Goal: Task Accomplishment & Management: Complete application form

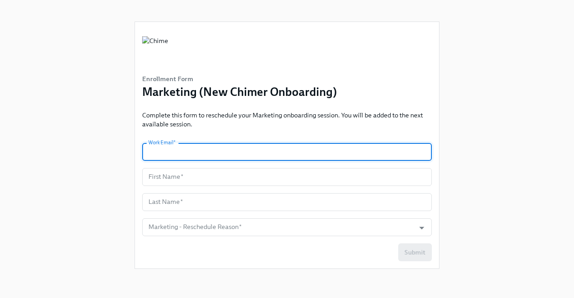
click at [173, 154] on input "text" at bounding box center [286, 152] width 289 height 18
type input "[PERSON_NAME][EMAIL_ADDRESS][PERSON_NAME][DOMAIN_NAME]"
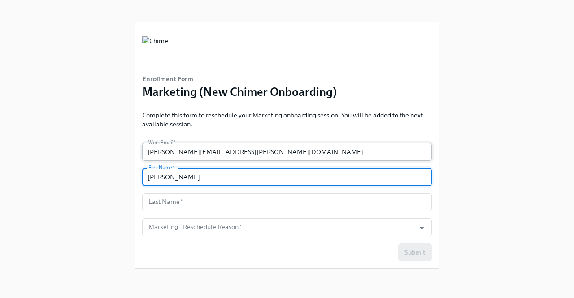
type input "[PERSON_NAME]"
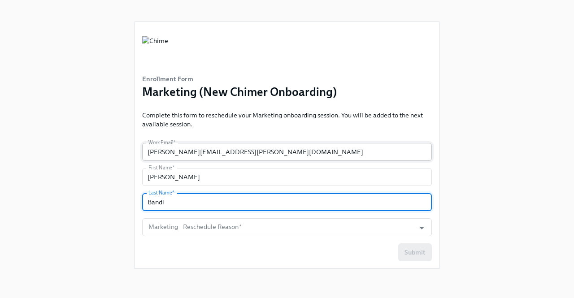
type input "Bandi"
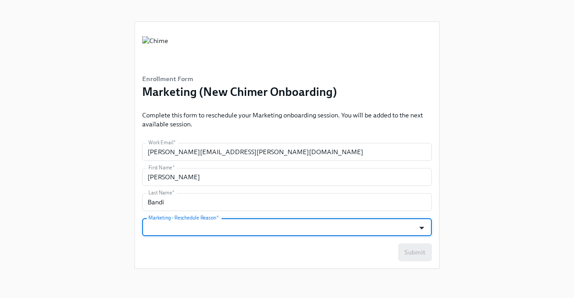
click at [423, 229] on icon "Open" at bounding box center [421, 228] width 12 height 12
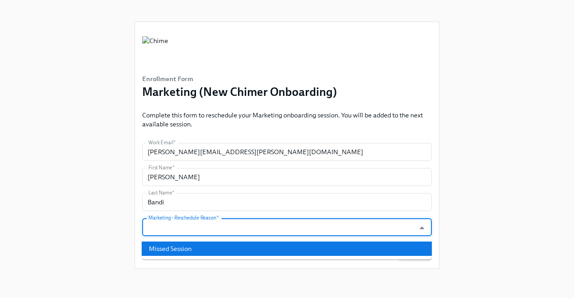
click at [255, 251] on li "Missed Session" at bounding box center [287, 249] width 290 height 14
type input "Missed Session"
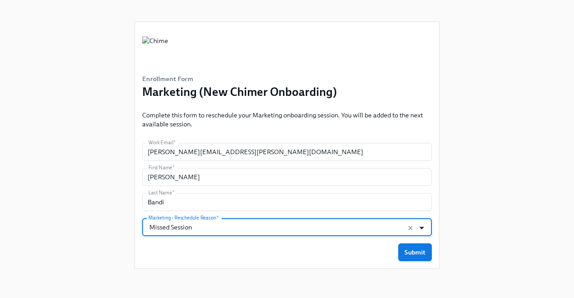
click at [424, 227] on icon "Open" at bounding box center [421, 228] width 12 height 12
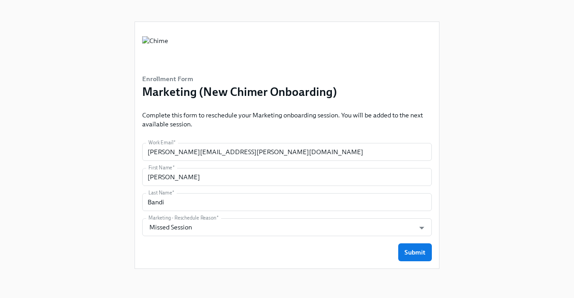
click at [453, 200] on div "Enrollment Form Marketing (New Chimer Onboarding) Complete this form to resched…" at bounding box center [286, 138] width 545 height 276
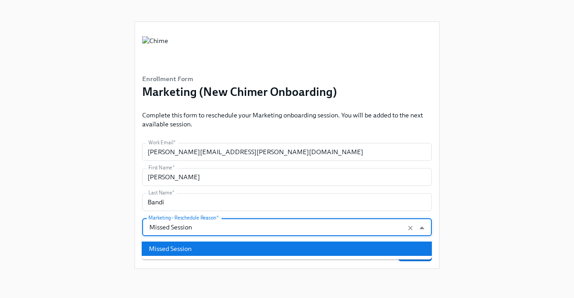
click at [324, 222] on input "Missed Session" at bounding box center [278, 227] width 263 height 18
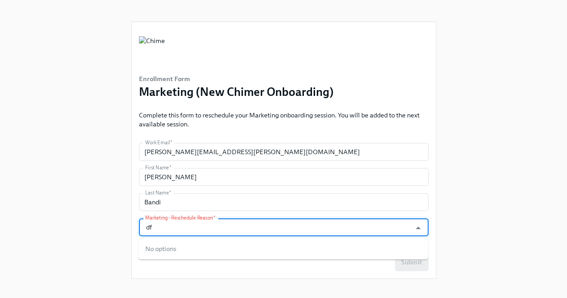
type input "d"
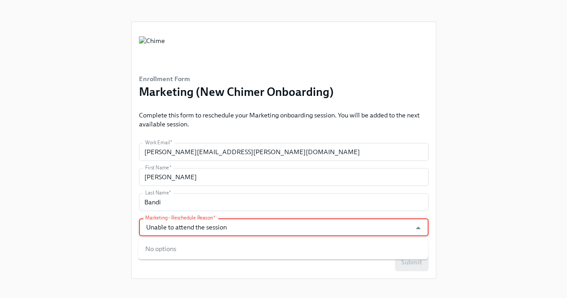
type input "Unable to attend the session"
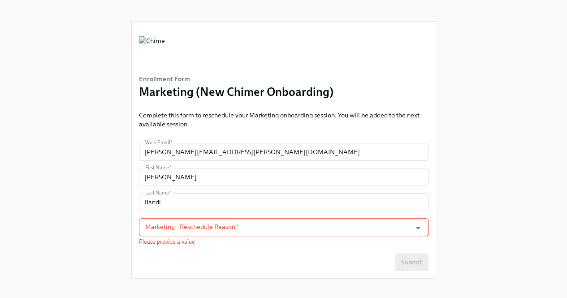
click at [455, 192] on div "Enrollment Form Marketing (New Chimer Onboarding) Complete this form to resched…" at bounding box center [283, 143] width 538 height 286
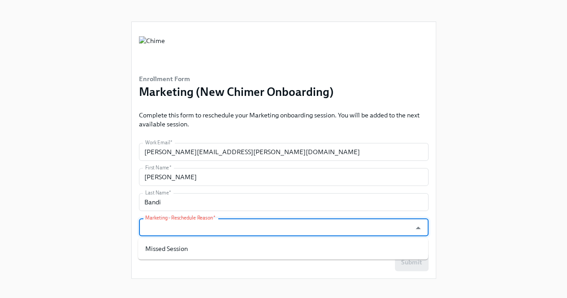
click at [381, 228] on input "Marketing - Reschedule Reason   *" at bounding box center [274, 227] width 263 height 18
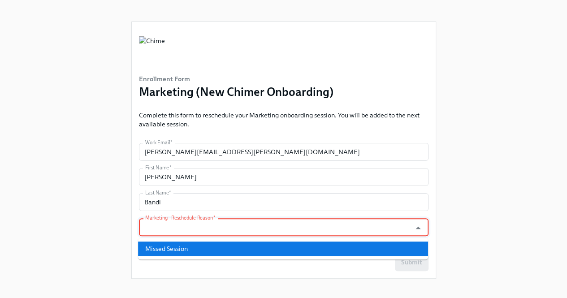
click at [289, 255] on li "Missed Session" at bounding box center [283, 249] width 290 height 14
type input "Missed Session"
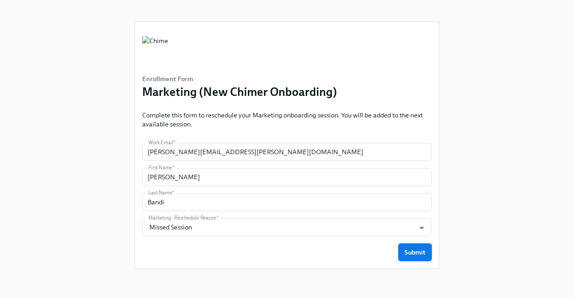
click at [421, 250] on span "Submit" at bounding box center [414, 252] width 21 height 9
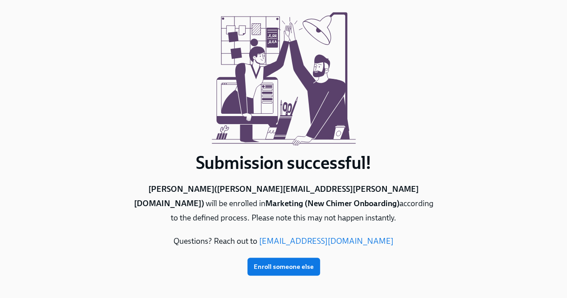
scroll to position [49, 0]
